Goal: Navigation & Orientation: Find specific page/section

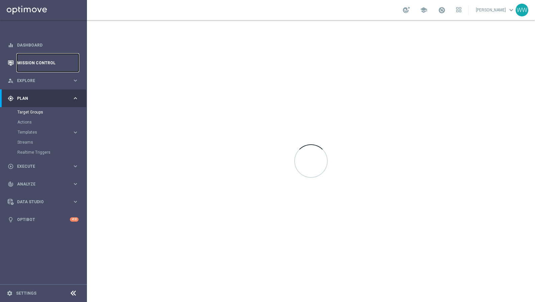
click at [39, 58] on link "Mission Control" at bounding box center [48, 63] width 62 height 18
